Goal: Use online tool/utility: Utilize a website feature to perform a specific function

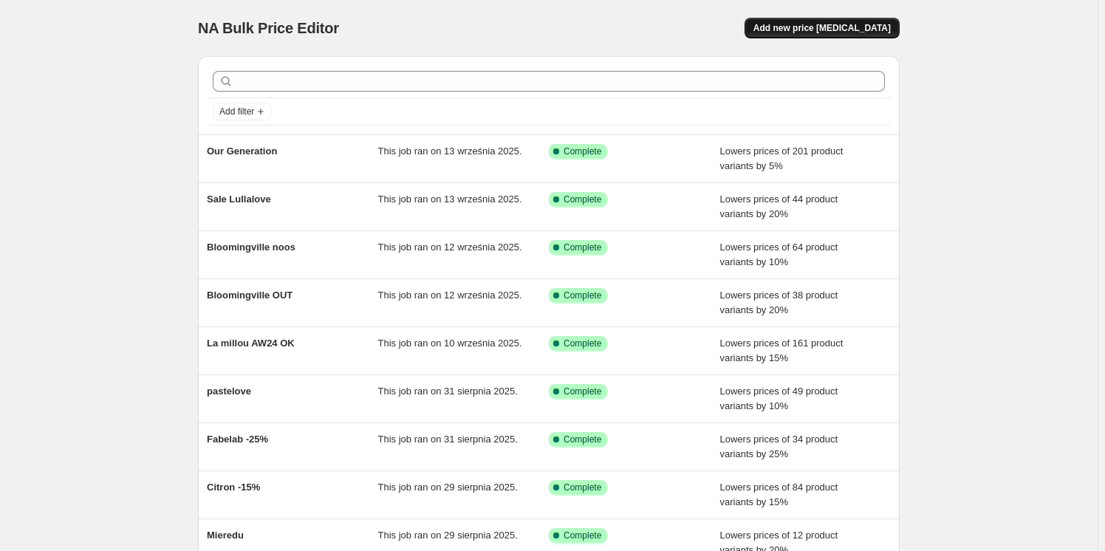
click at [837, 21] on button "Add new price [MEDICAL_DATA]" at bounding box center [821, 28] width 155 height 21
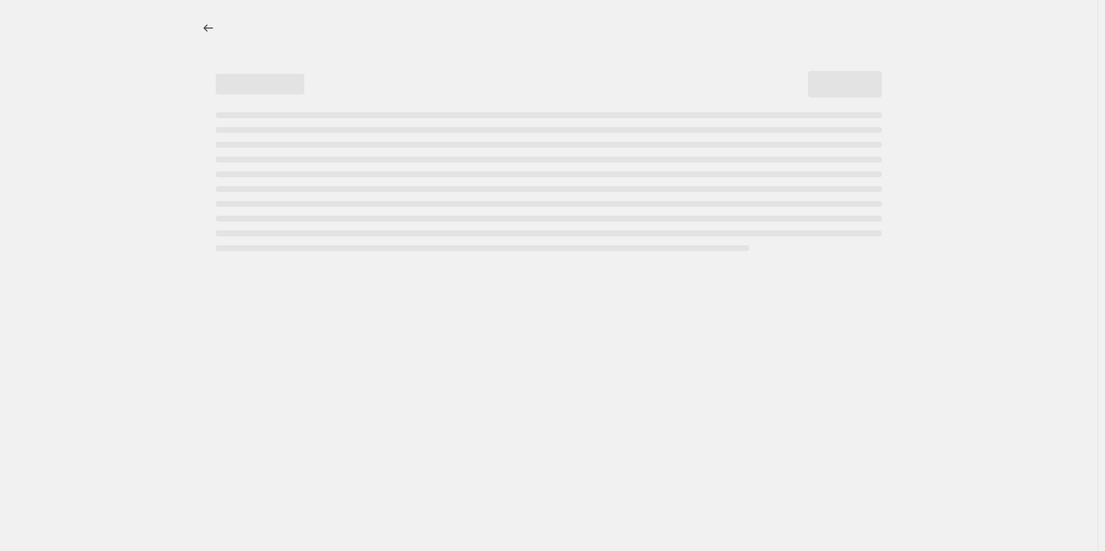
select select "percentage"
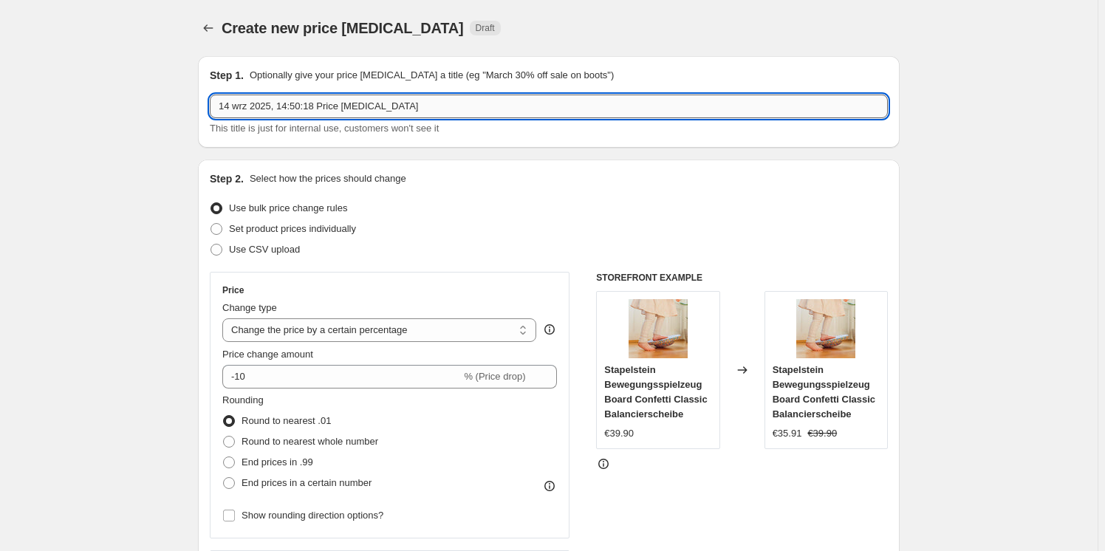
click at [287, 103] on input "14 wrz 2025, 14:50:18 Price [MEDICAL_DATA]" at bounding box center [549, 107] width 678 height 24
click at [287, 104] on input "14 wrz 2025, 14:50:18 Price [MEDICAL_DATA]" at bounding box center [549, 107] width 678 height 24
type input "Bambinomio"
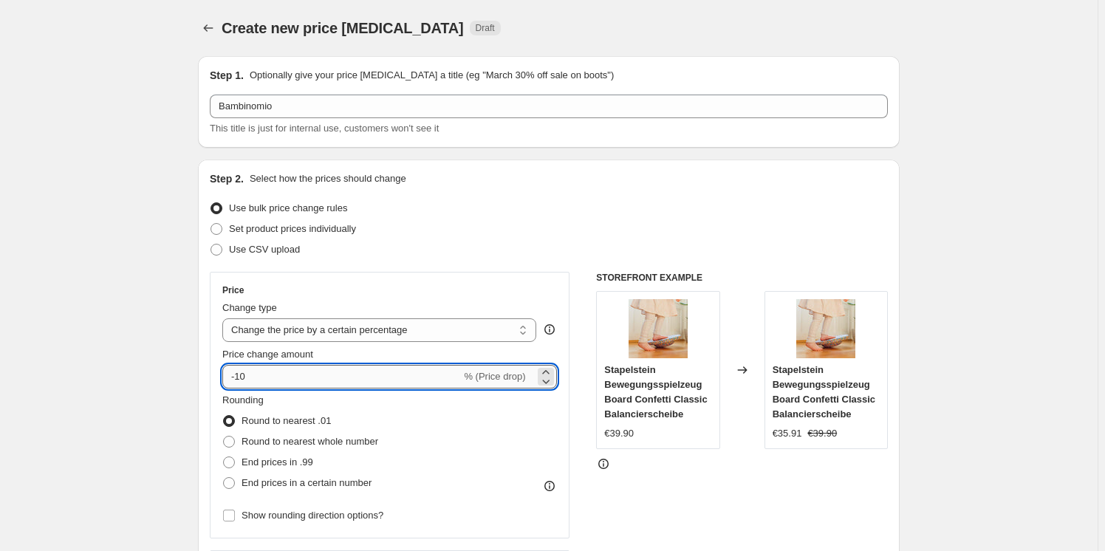
drag, startPoint x: 252, startPoint y: 385, endPoint x: 244, endPoint y: 385, distance: 8.1
click at [244, 385] on input "-10" at bounding box center [341, 377] width 239 height 24
type input "-15"
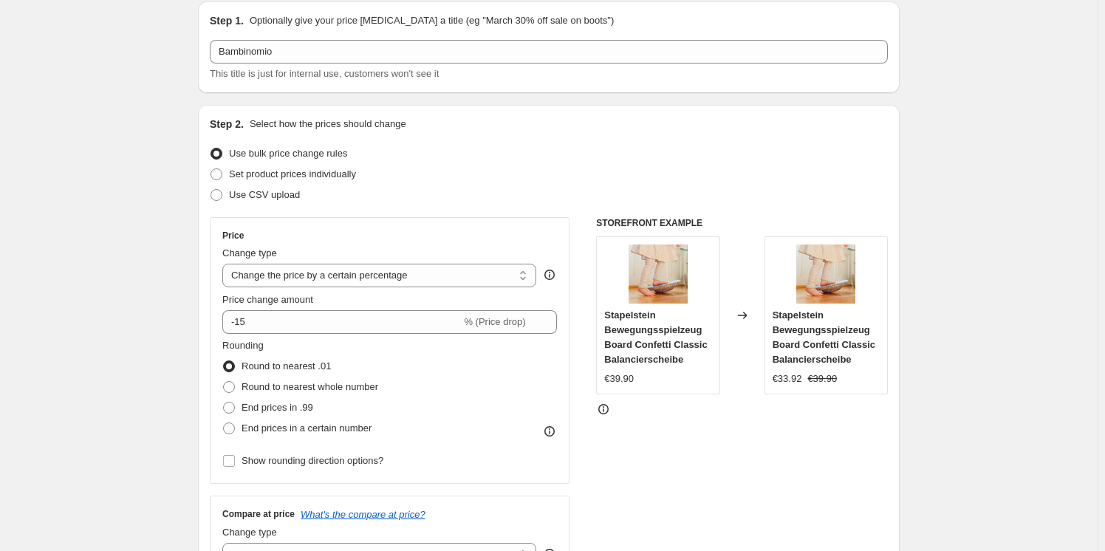
scroll to position [134, 0]
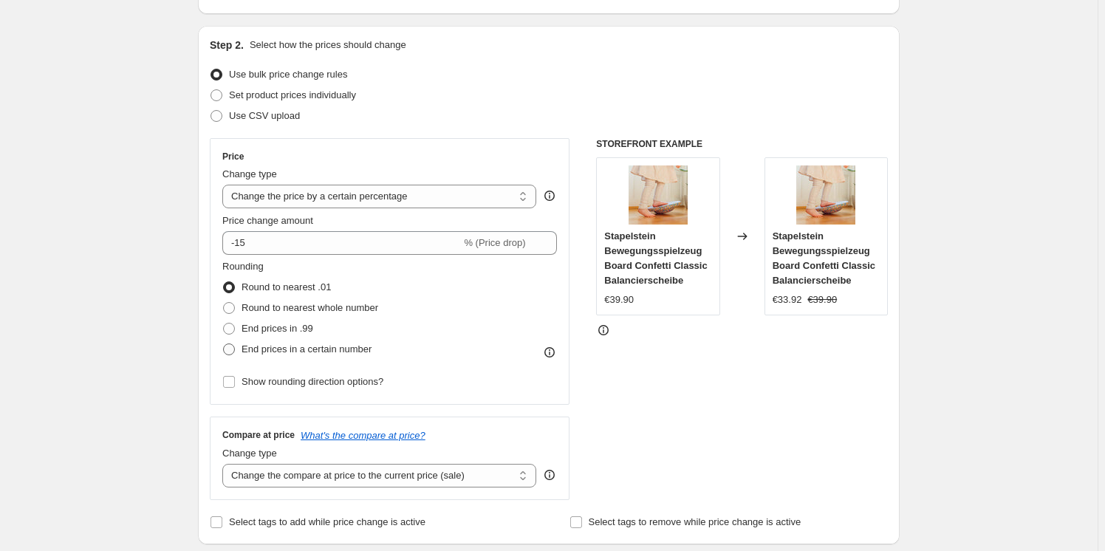
click at [230, 352] on span at bounding box center [229, 349] width 12 height 12
click at [224, 344] on input "End prices in a certain number" at bounding box center [223, 343] width 1 height 1
radio input "true"
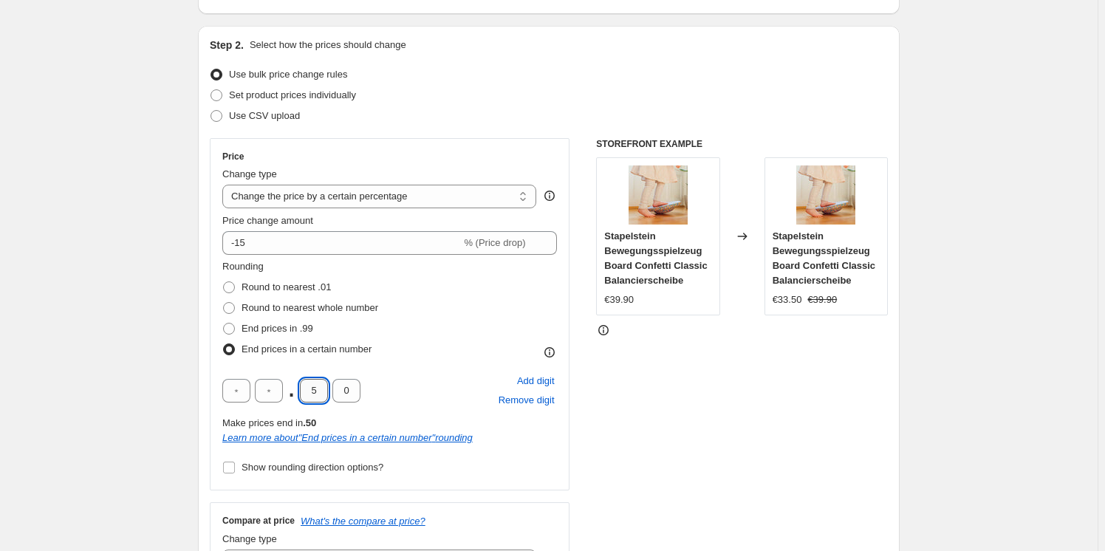
click at [324, 387] on input "5" at bounding box center [314, 391] width 28 height 24
type input "9"
drag, startPoint x: 127, startPoint y: 363, endPoint x: 211, endPoint y: 293, distance: 109.1
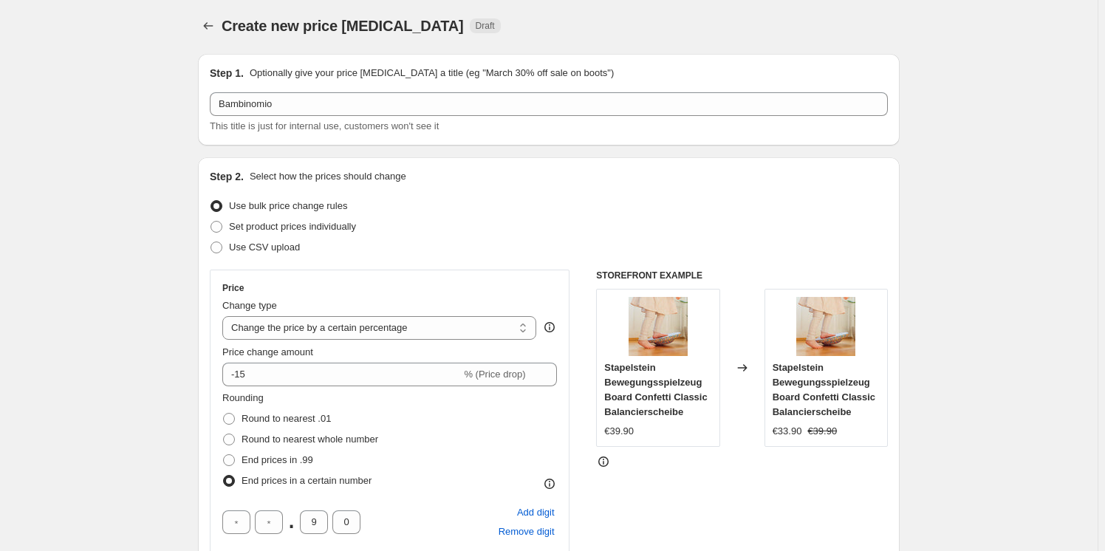
scroll to position [0, 0]
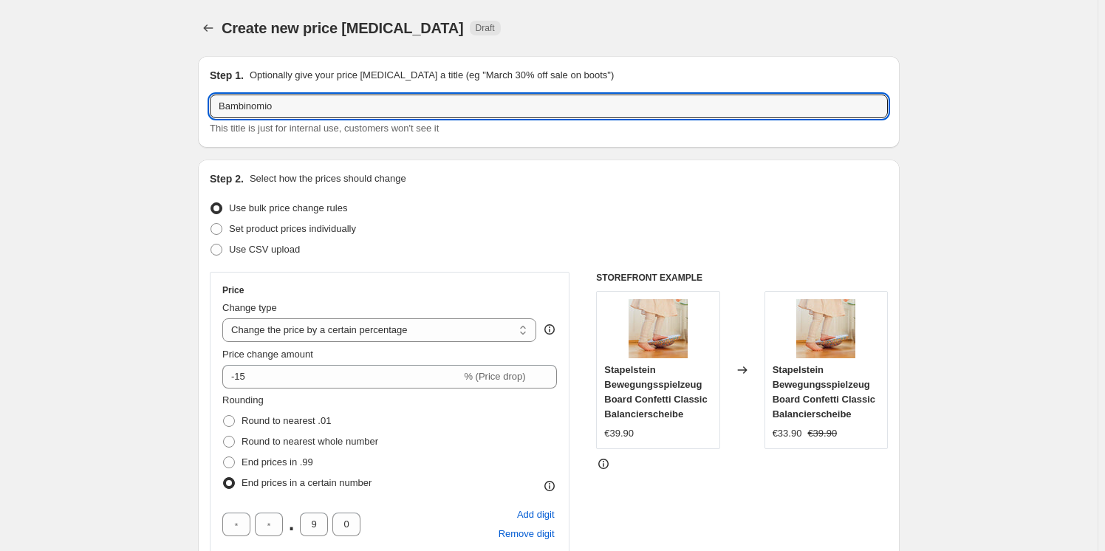
drag, startPoint x: 258, startPoint y: 103, endPoint x: 174, endPoint y: 99, distance: 83.6
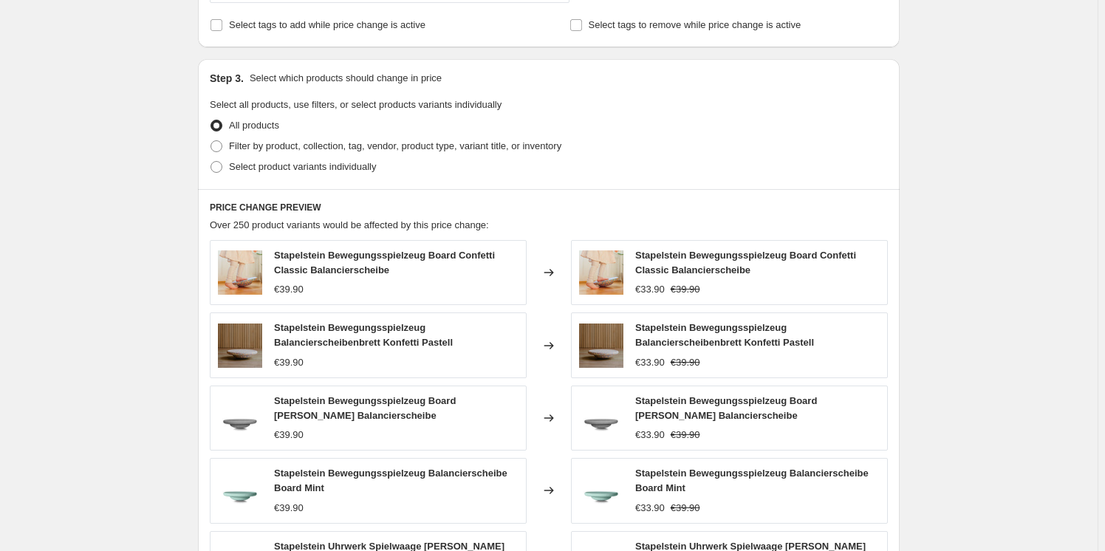
scroll to position [739, 0]
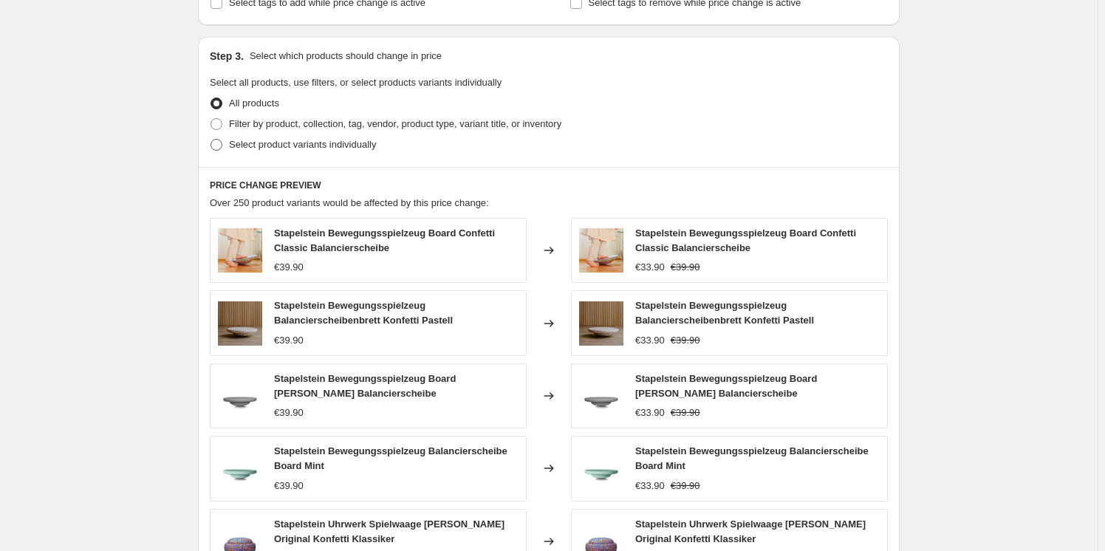
click at [222, 143] on span at bounding box center [216, 145] width 12 height 12
click at [211, 140] on input "Select product variants individually" at bounding box center [210, 139] width 1 height 1
radio input "true"
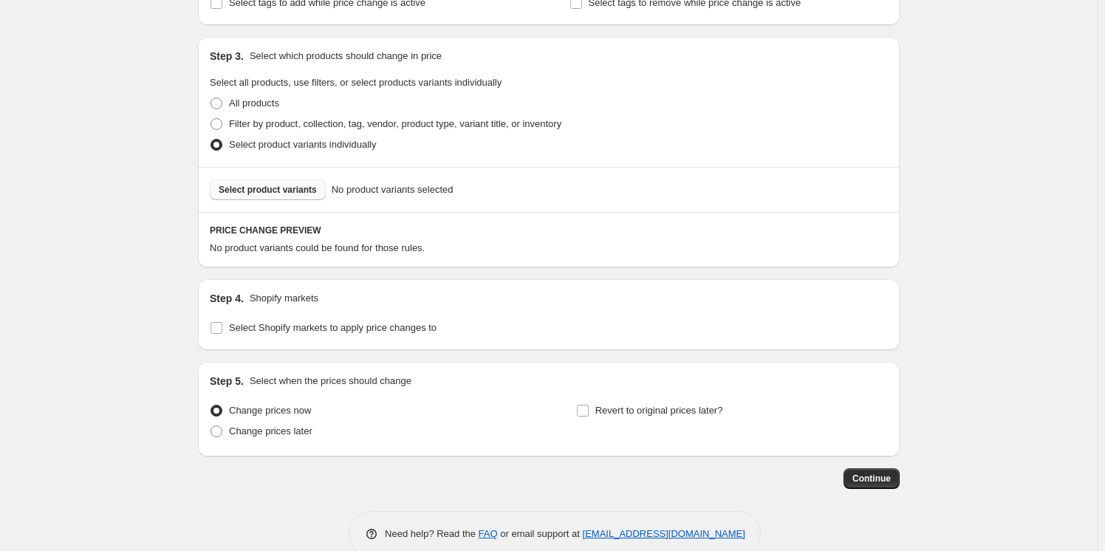
click at [278, 195] on button "Select product variants" at bounding box center [268, 189] width 116 height 21
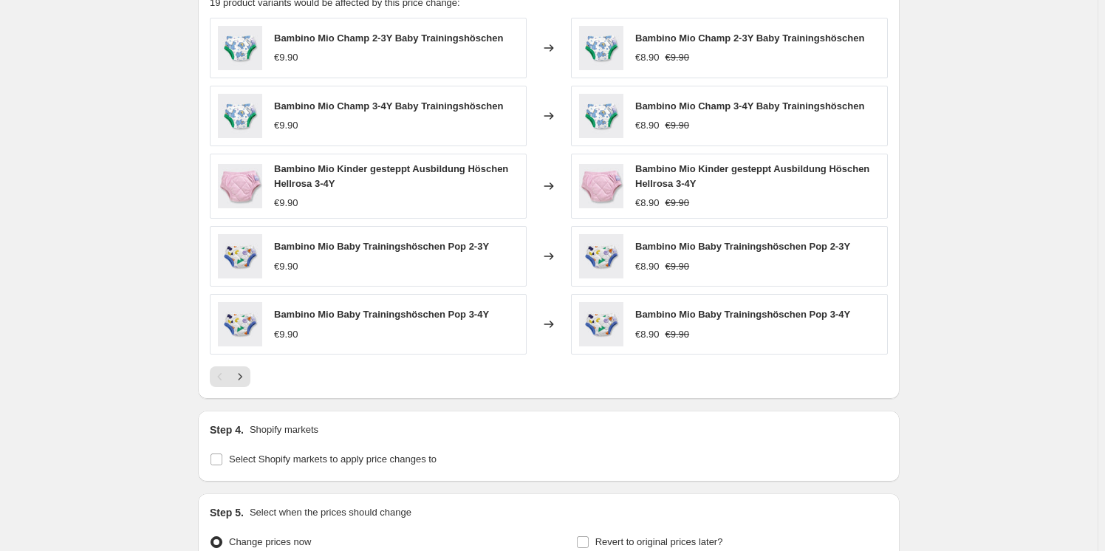
scroll to position [1142, 0]
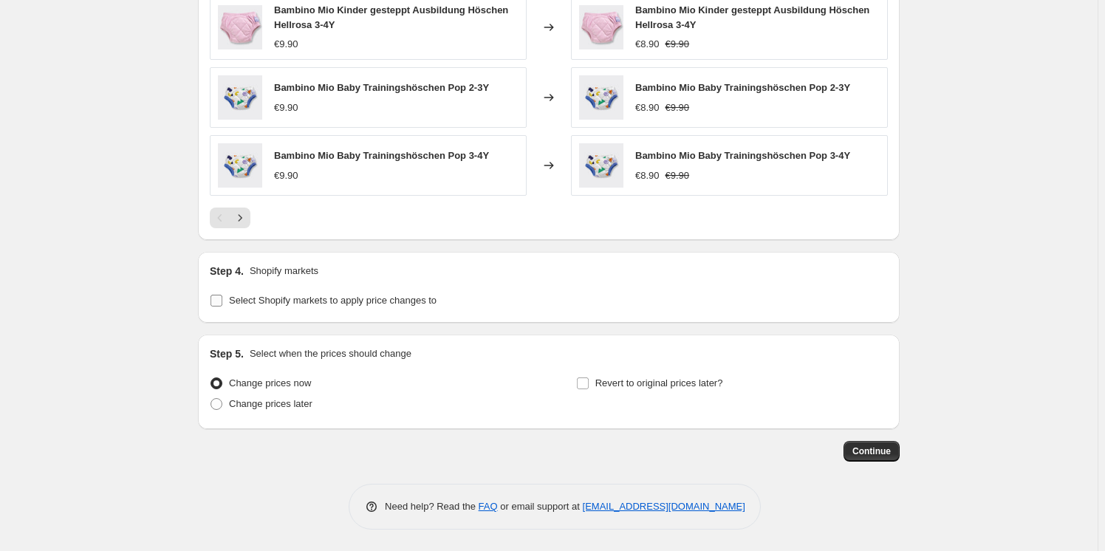
click at [219, 301] on input "Select Shopify markets to apply price changes to" at bounding box center [216, 301] width 12 height 12
checkbox input "true"
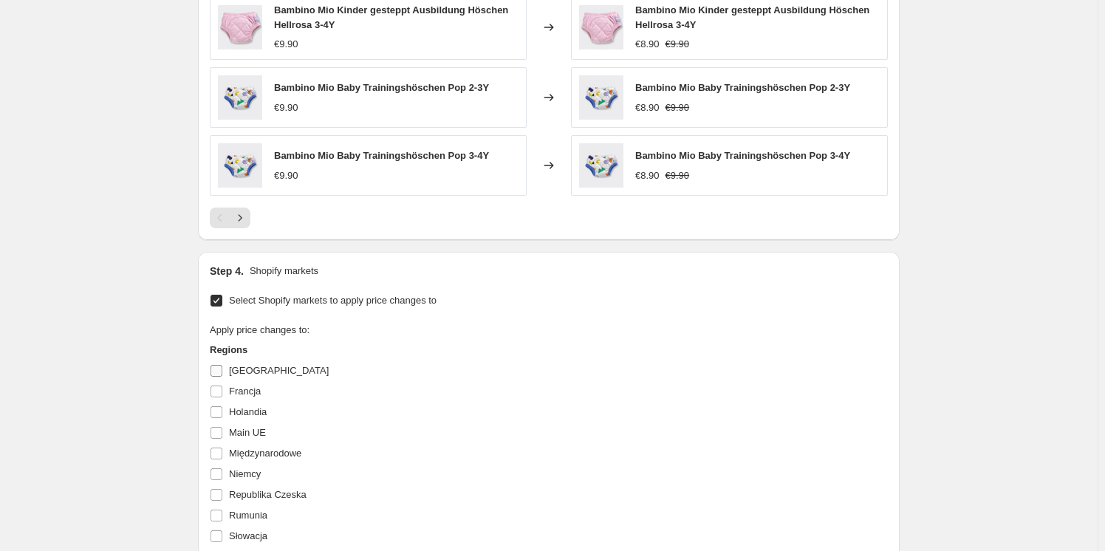
click at [222, 368] on input "[GEOGRAPHIC_DATA]" at bounding box center [216, 371] width 12 height 12
checkbox input "true"
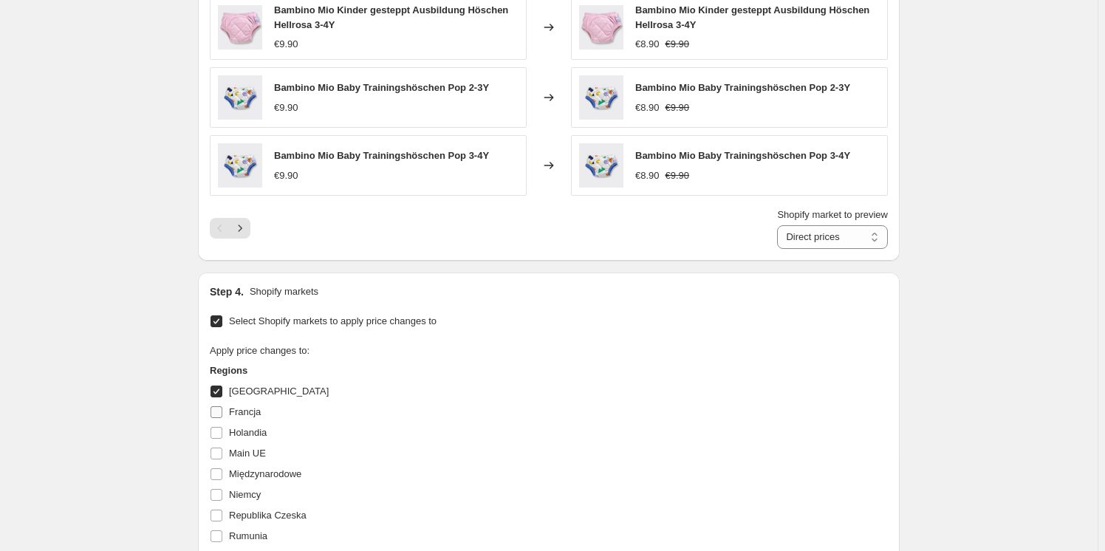
click at [222, 411] on input "Francja" at bounding box center [216, 412] width 12 height 12
checkbox input "true"
click at [221, 436] on input "Holandia" at bounding box center [216, 433] width 12 height 12
checkbox input "true"
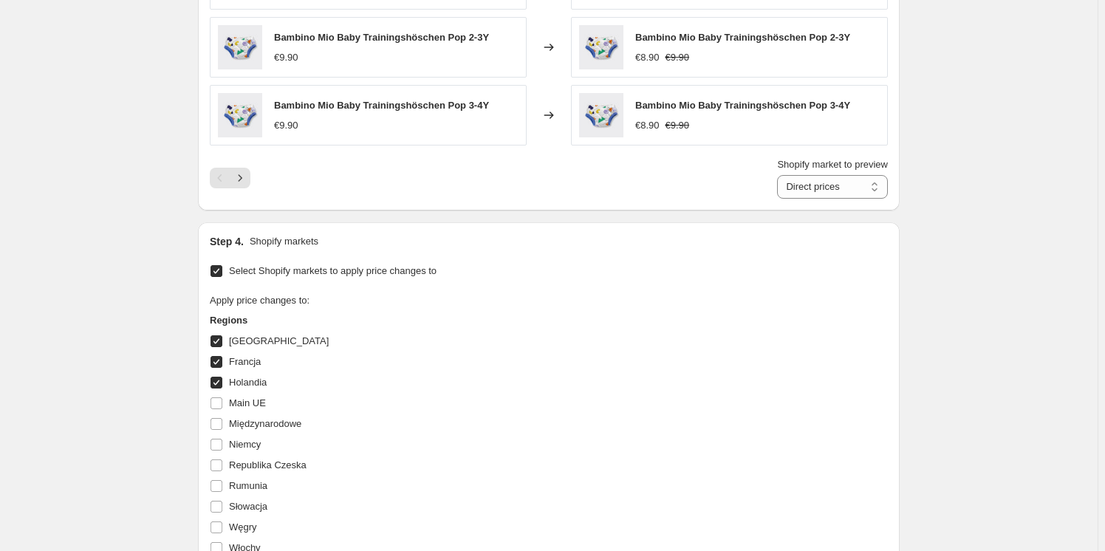
scroll to position [1277, 0]
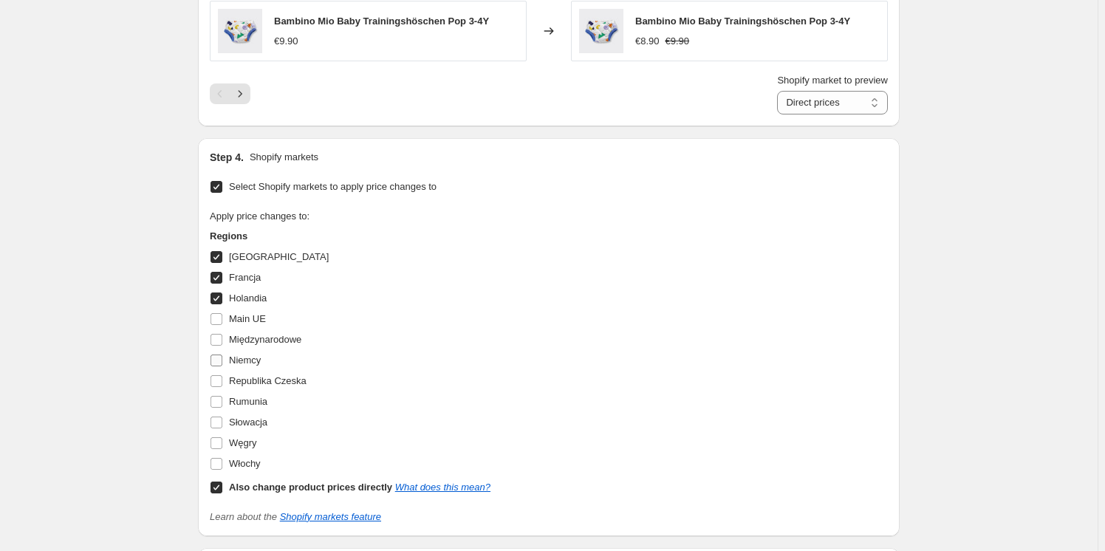
click at [220, 356] on input "Niemcy" at bounding box center [216, 360] width 12 height 12
checkbox input "true"
click at [222, 419] on input "Słowacja" at bounding box center [216, 423] width 12 height 12
checkbox input "true"
click at [221, 464] on input "Włochy" at bounding box center [216, 464] width 12 height 12
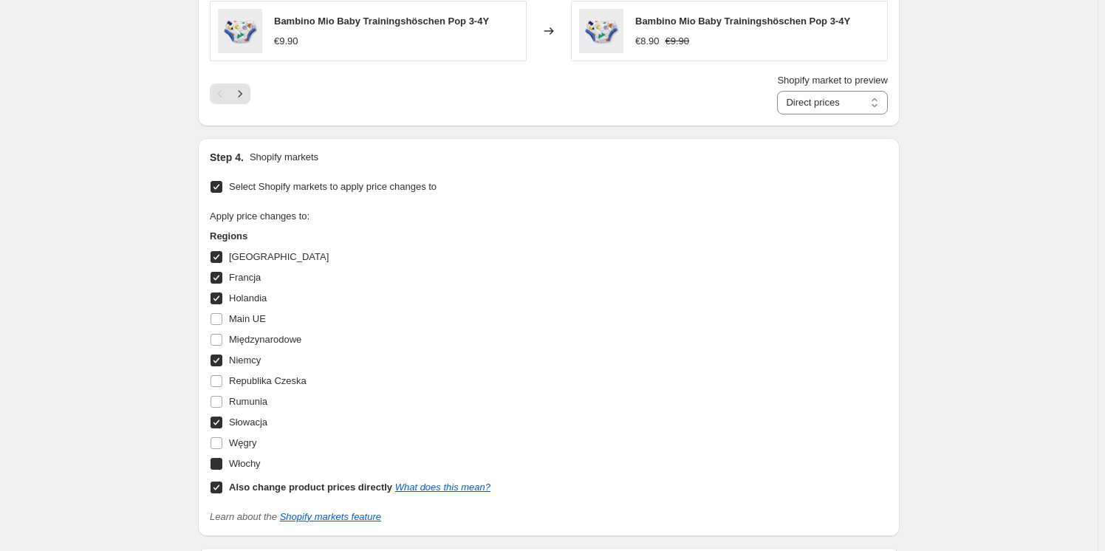
checkbox input "true"
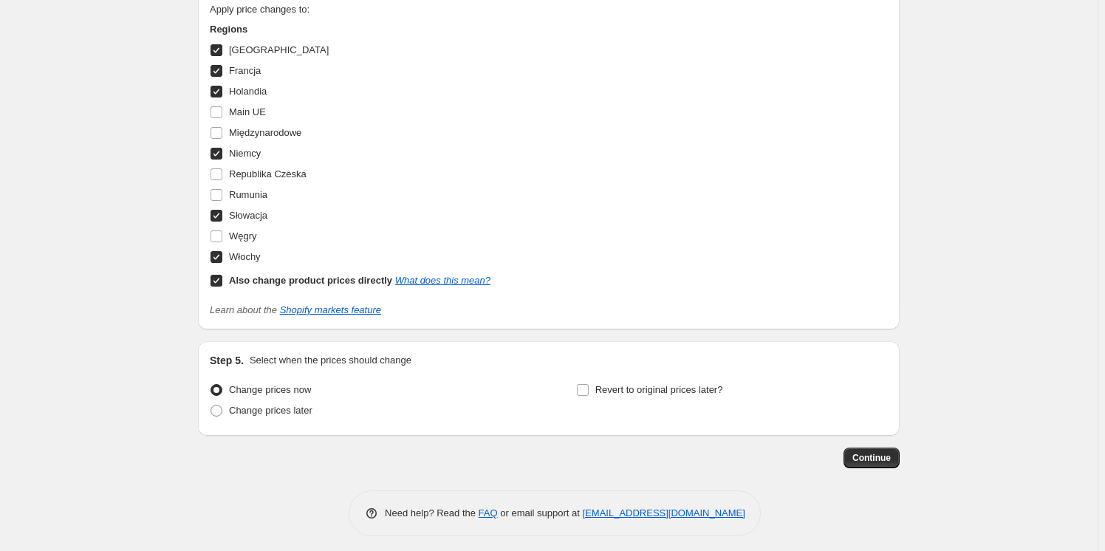
scroll to position [1490, 0]
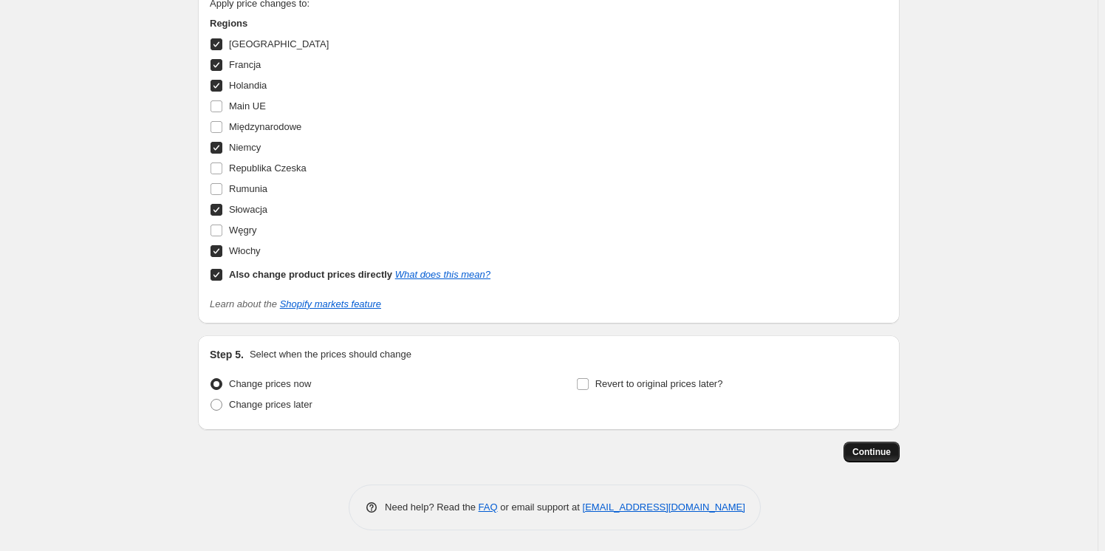
click at [874, 453] on span "Continue" at bounding box center [871, 452] width 38 height 12
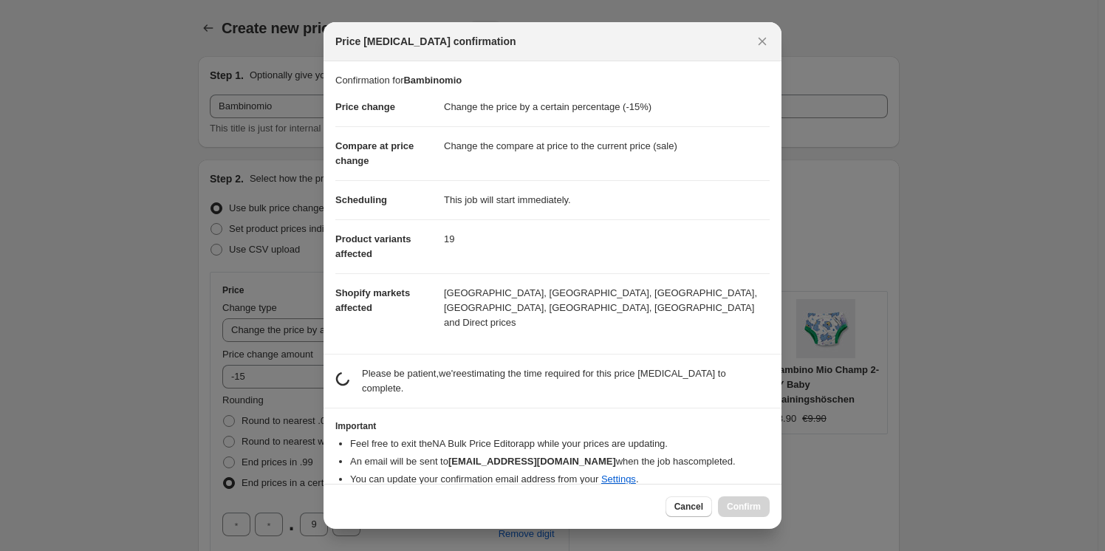
scroll to position [0, 0]
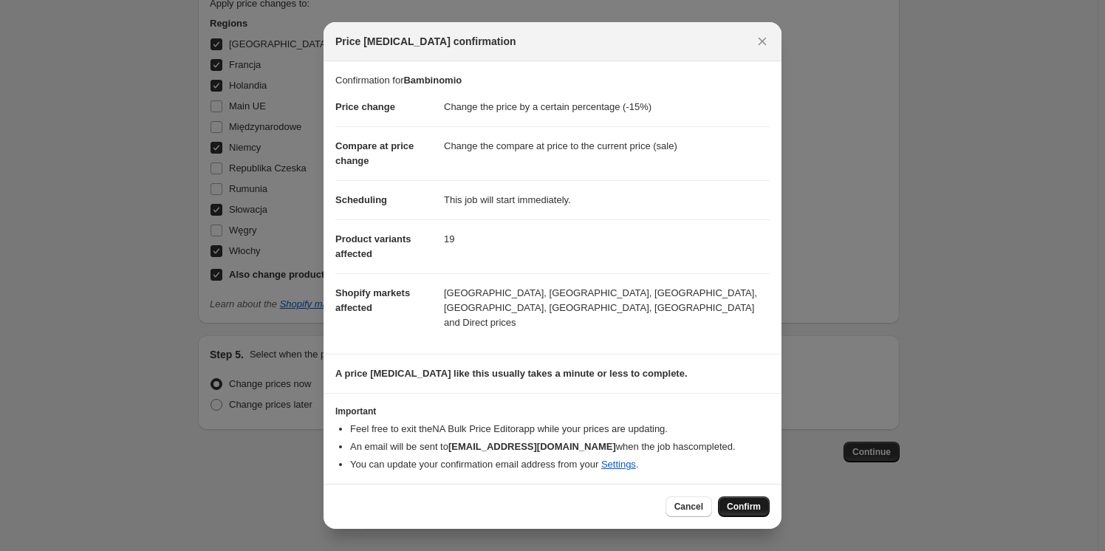
click at [741, 501] on span "Confirm" at bounding box center [744, 507] width 34 height 12
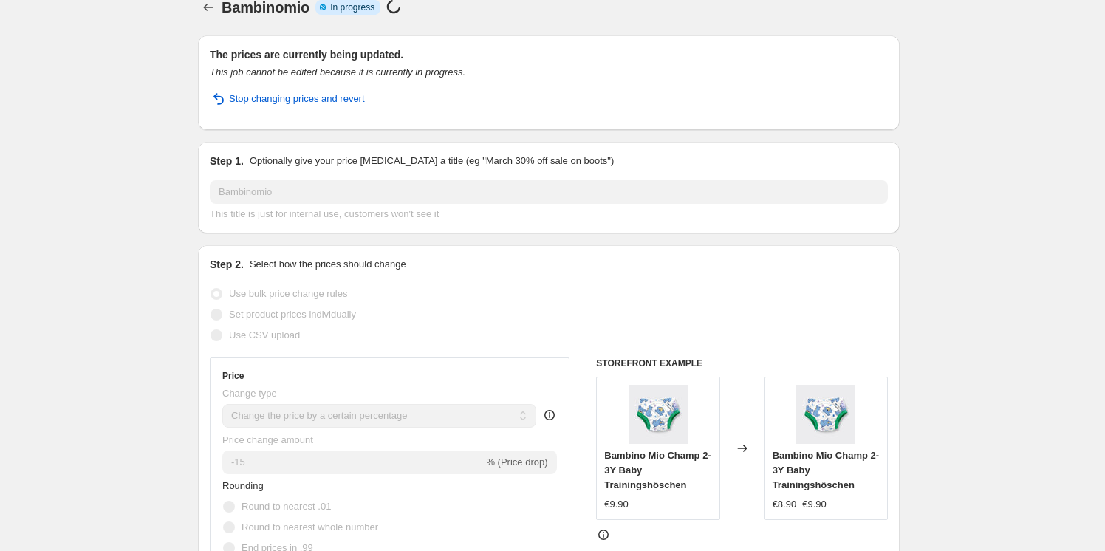
scroll to position [13, 0]
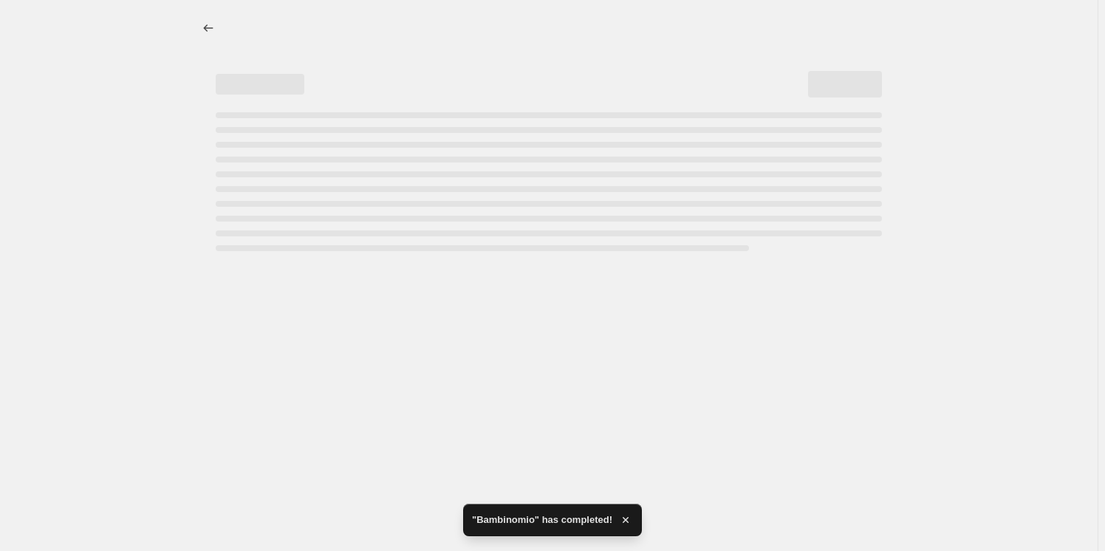
select select "percentage"
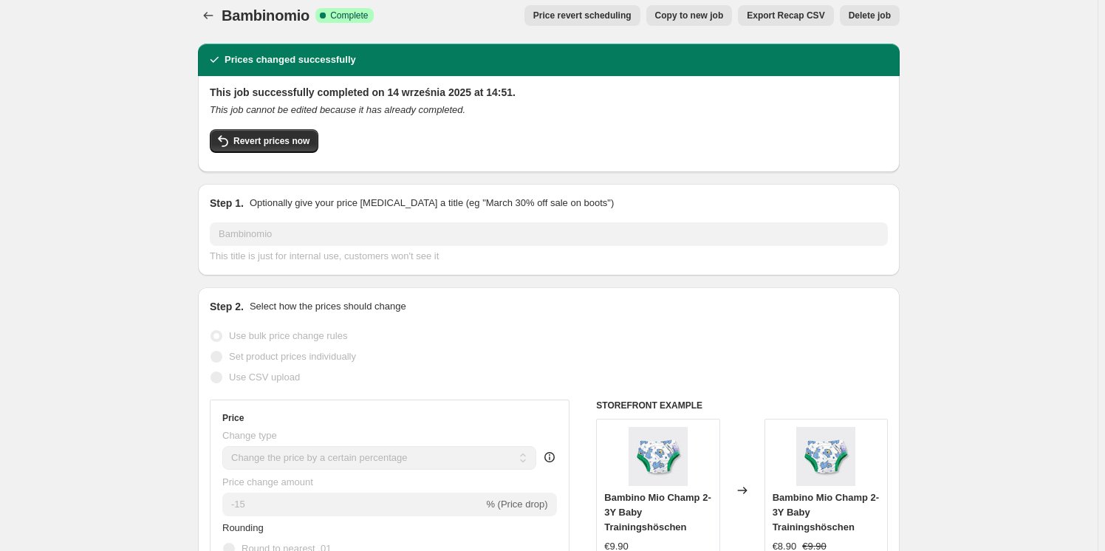
scroll to position [0, 0]
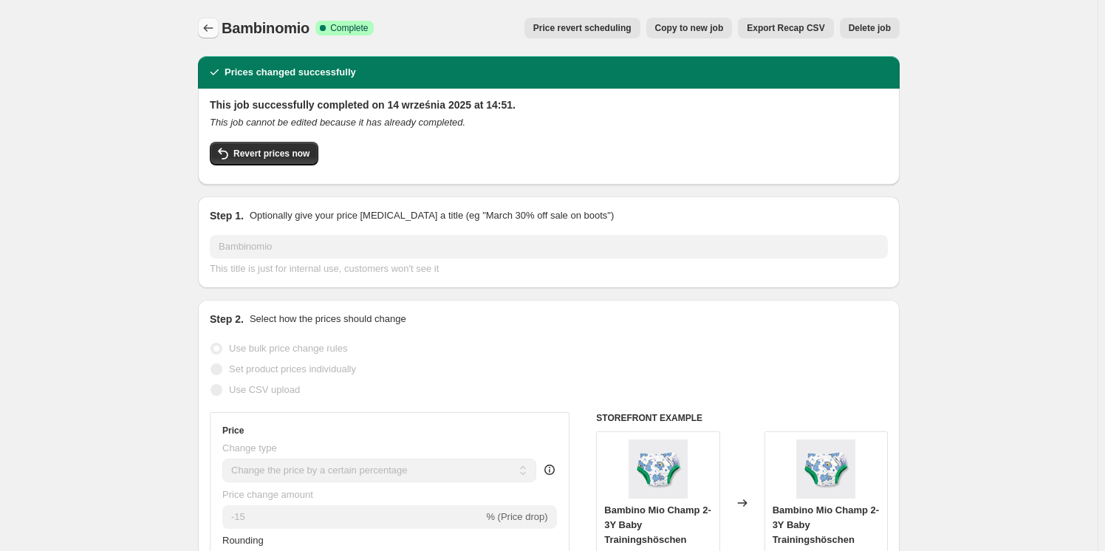
click at [207, 28] on icon "Price change jobs" at bounding box center [208, 28] width 15 height 15
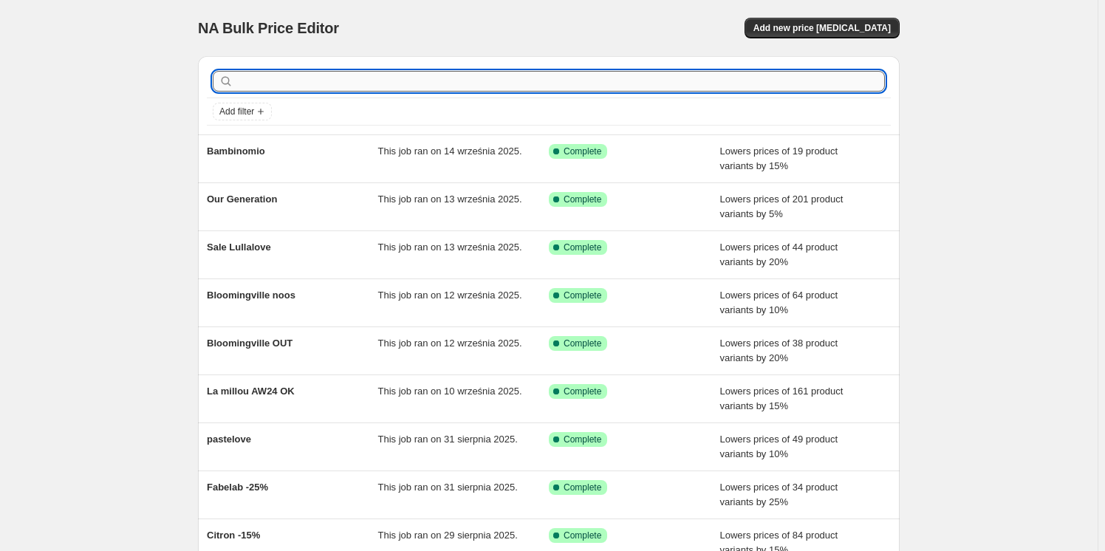
click at [295, 85] on input "text" at bounding box center [560, 81] width 648 height 21
type input "celavi"
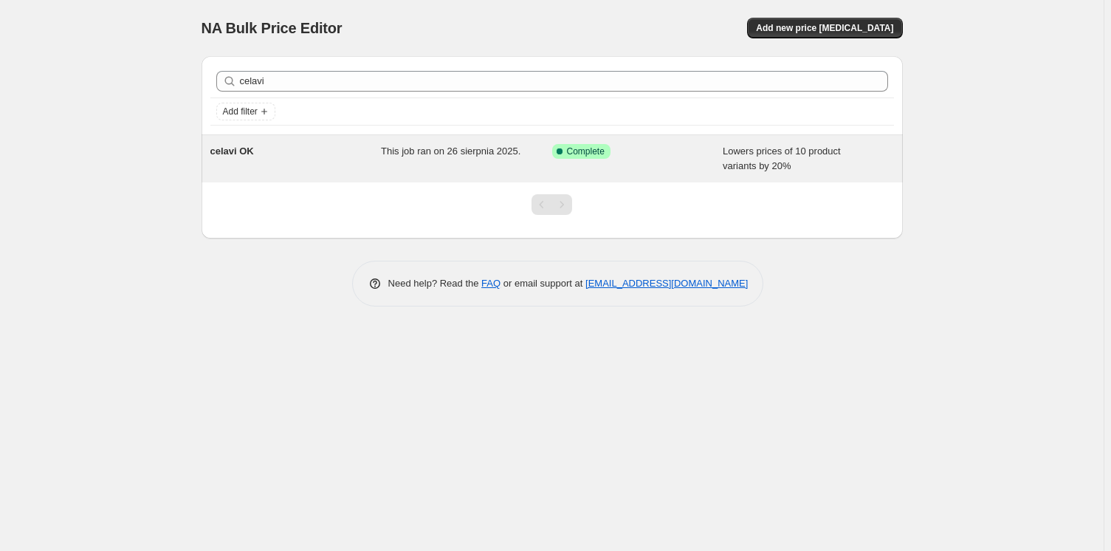
click at [361, 149] on div "celavi OK" at bounding box center [295, 159] width 171 height 30
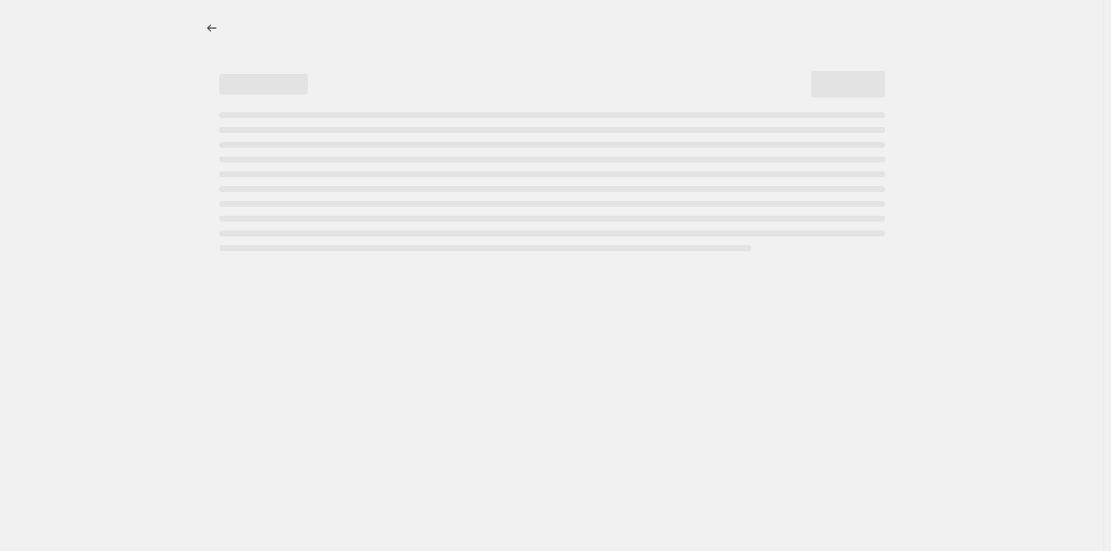
select select "percentage"
select select "vendor"
select select "product_status"
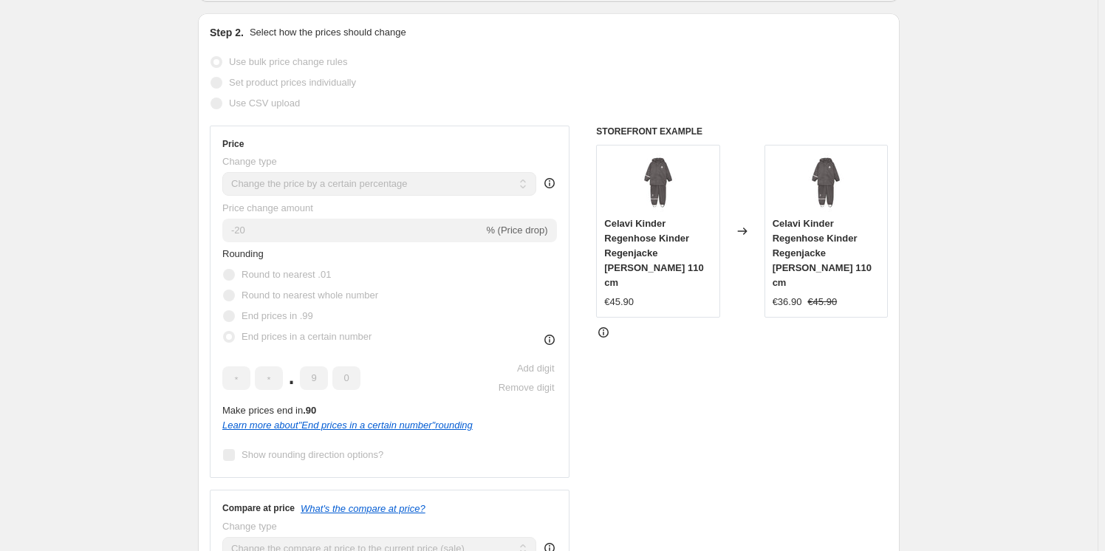
scroll to position [268, 0]
